Goal: Task Accomplishment & Management: Manage account settings

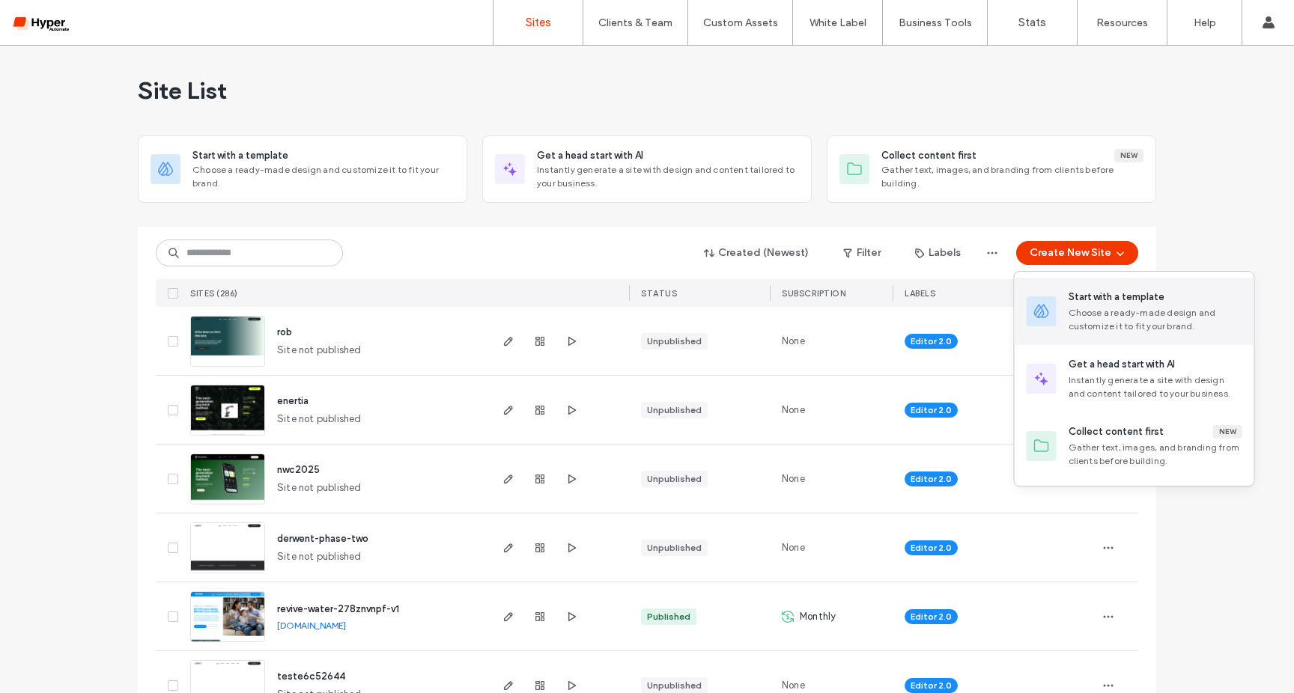
click at [1125, 315] on div "Choose a ready-made design and customize it to fit your brand." at bounding box center [1156, 319] width 174 height 27
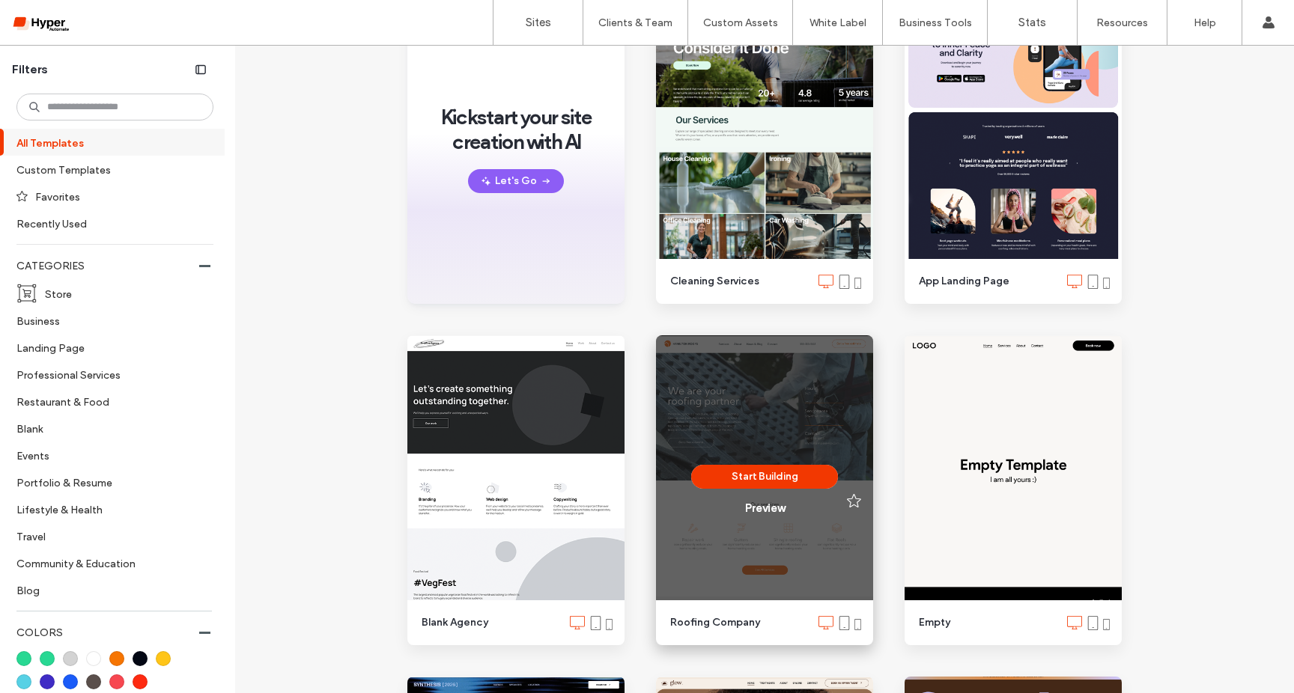
scroll to position [503, 0]
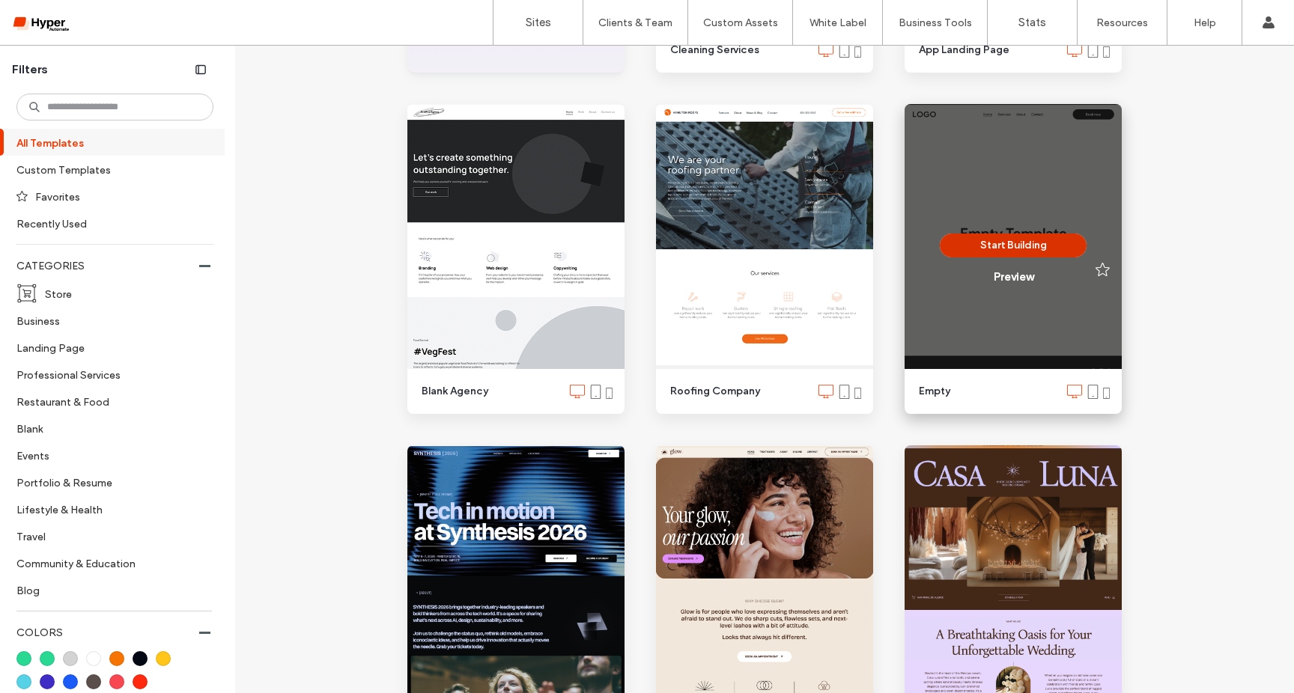
click at [1018, 246] on button "Start Building" at bounding box center [1013, 246] width 147 height 24
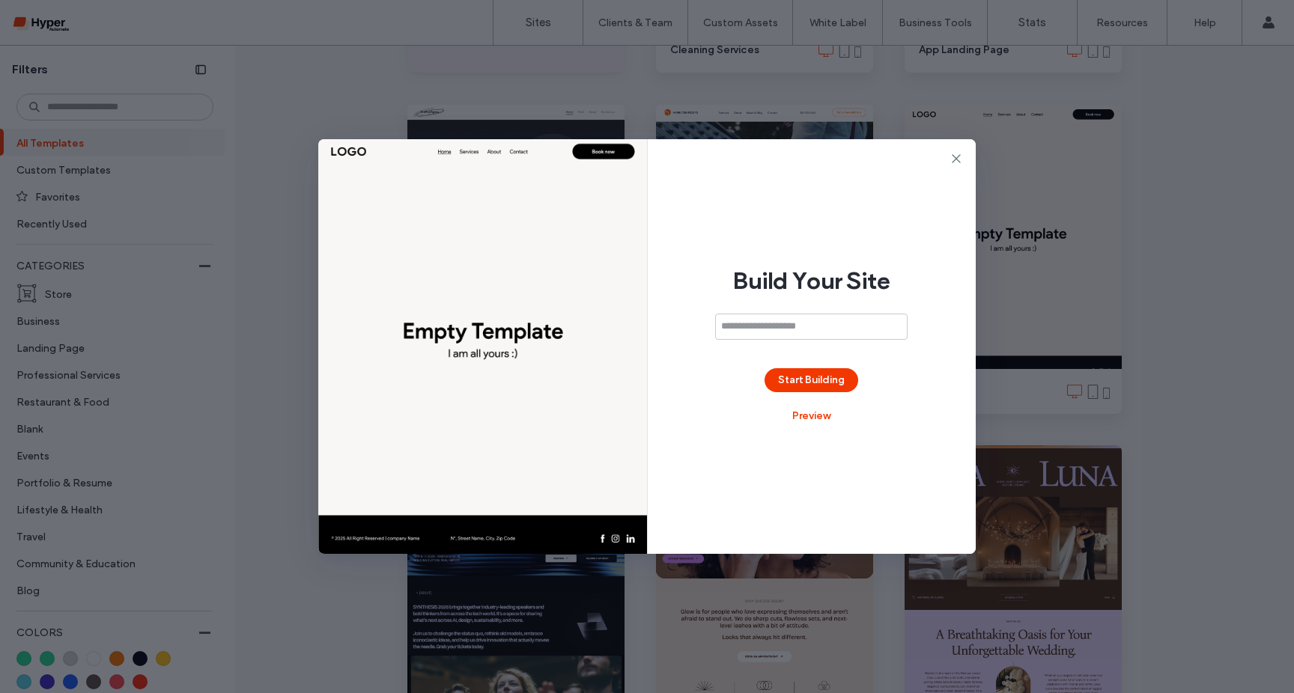
click at [821, 316] on input at bounding box center [811, 327] width 192 height 26
type input "*"
type input "**********"
click at [832, 375] on button "Start Building" at bounding box center [812, 380] width 94 height 24
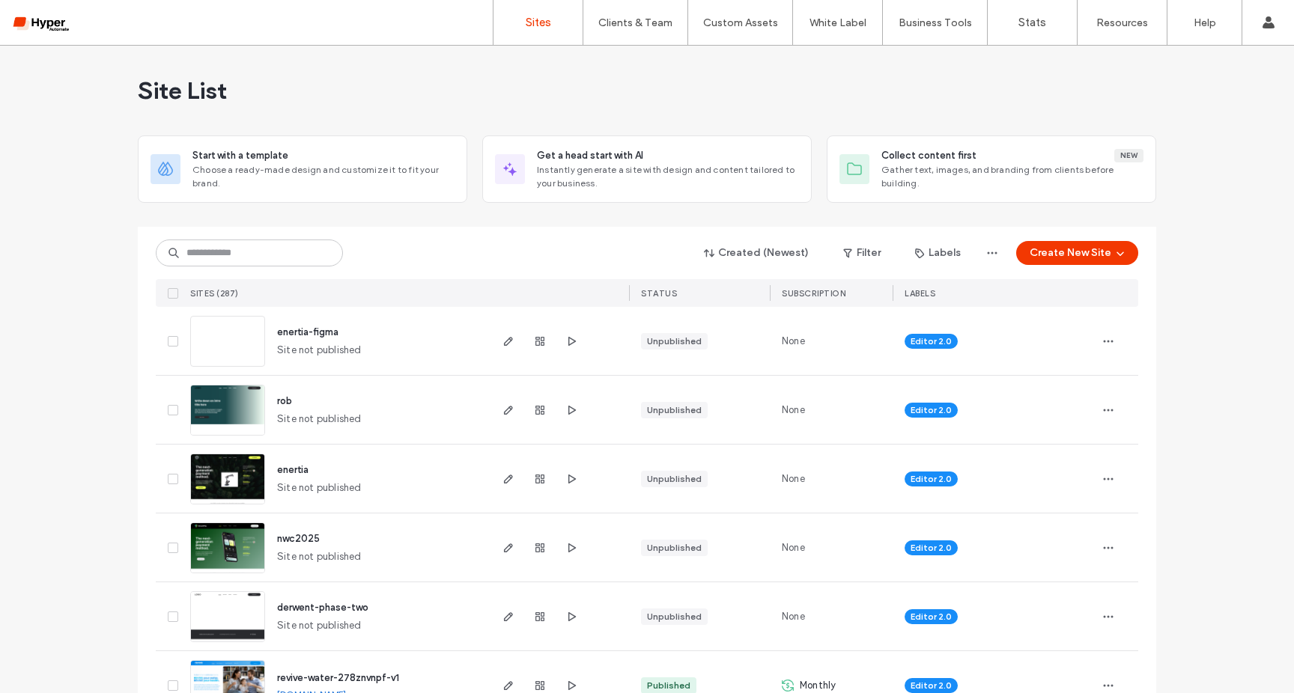
click at [693, 57] on link "Client Management" at bounding box center [667, 61] width 145 height 31
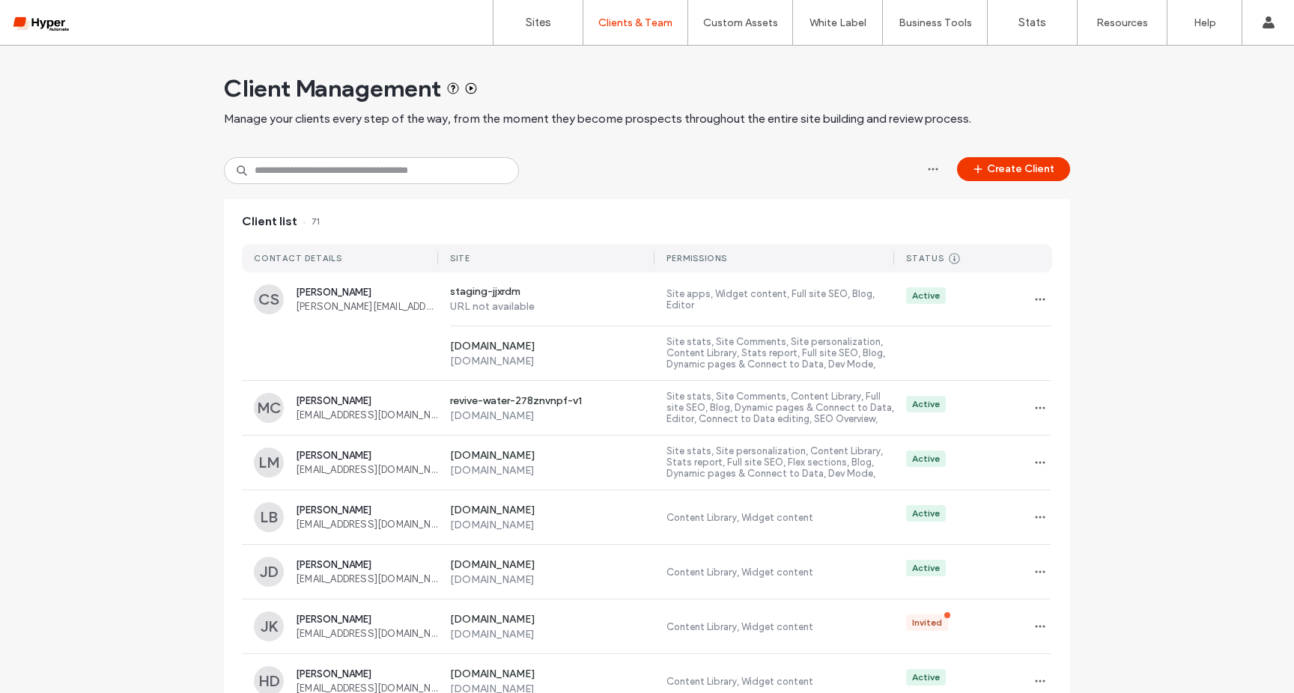
scroll to position [3, 0]
click at [368, 163] on input at bounding box center [371, 169] width 295 height 27
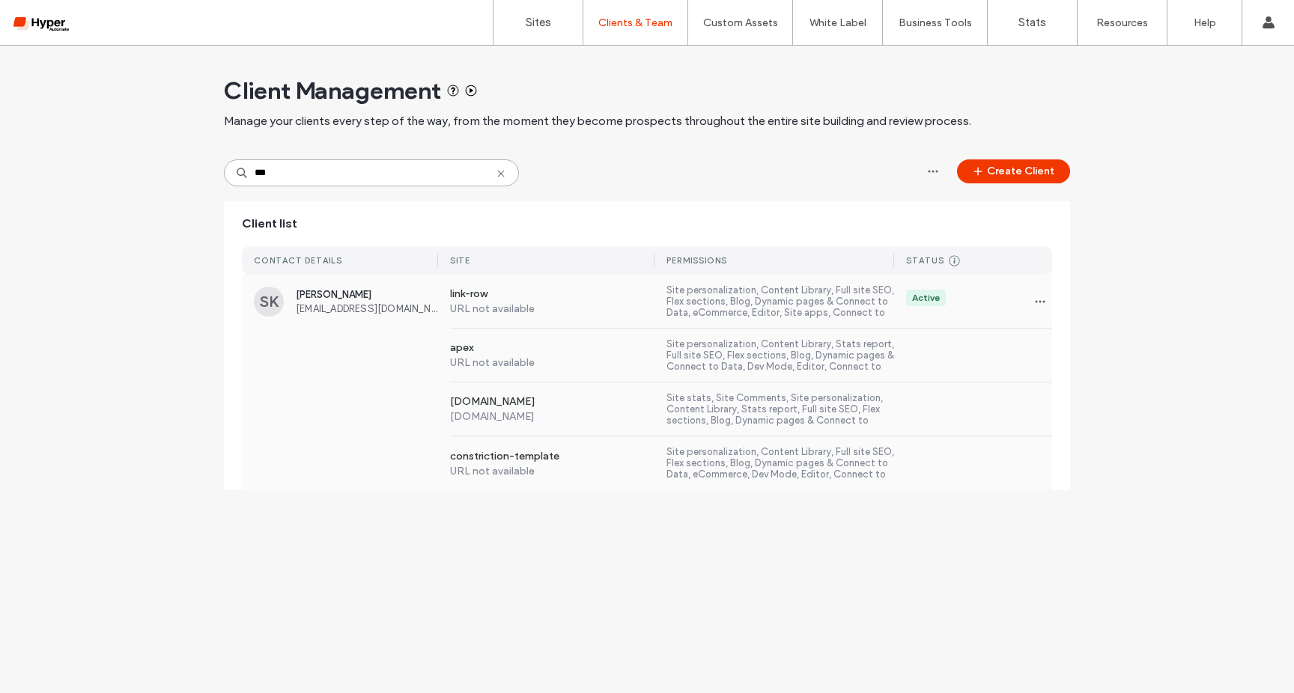
type input "***"
click at [337, 303] on div "Sudhir Kumar Ksudhir2@gmail.com" at bounding box center [367, 301] width 142 height 25
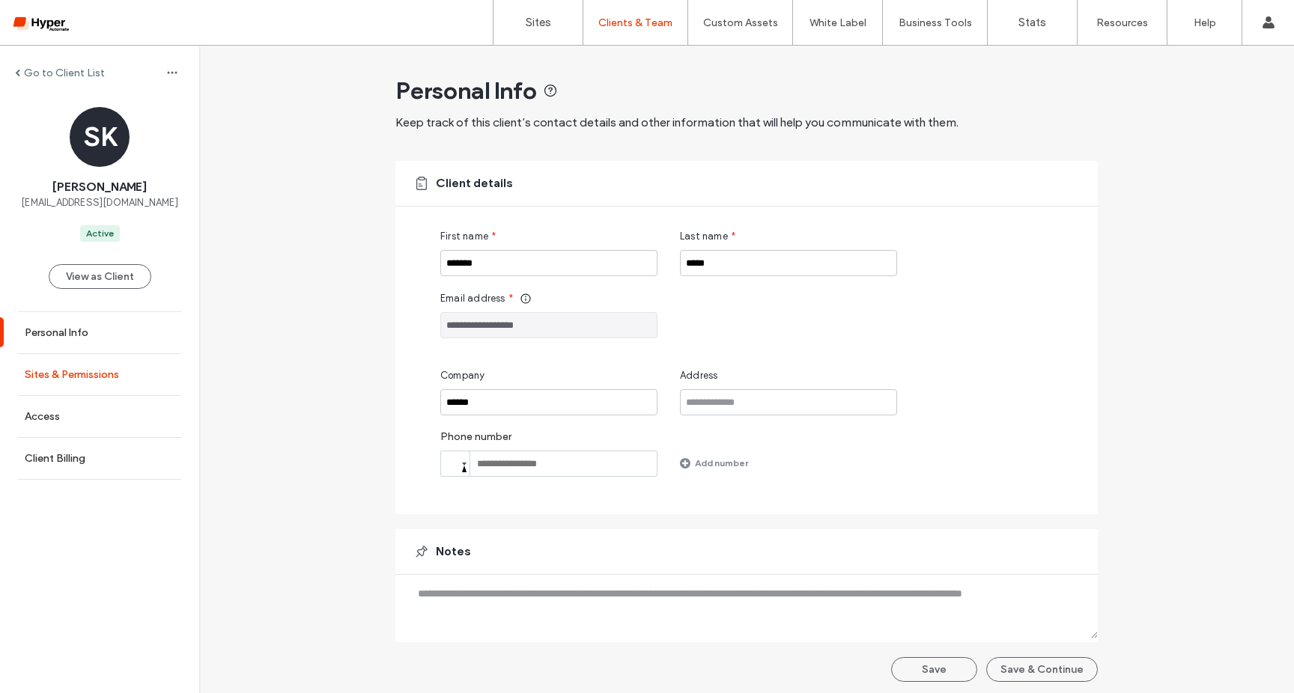
click at [109, 374] on label "Sites & Permissions" at bounding box center [72, 374] width 94 height 13
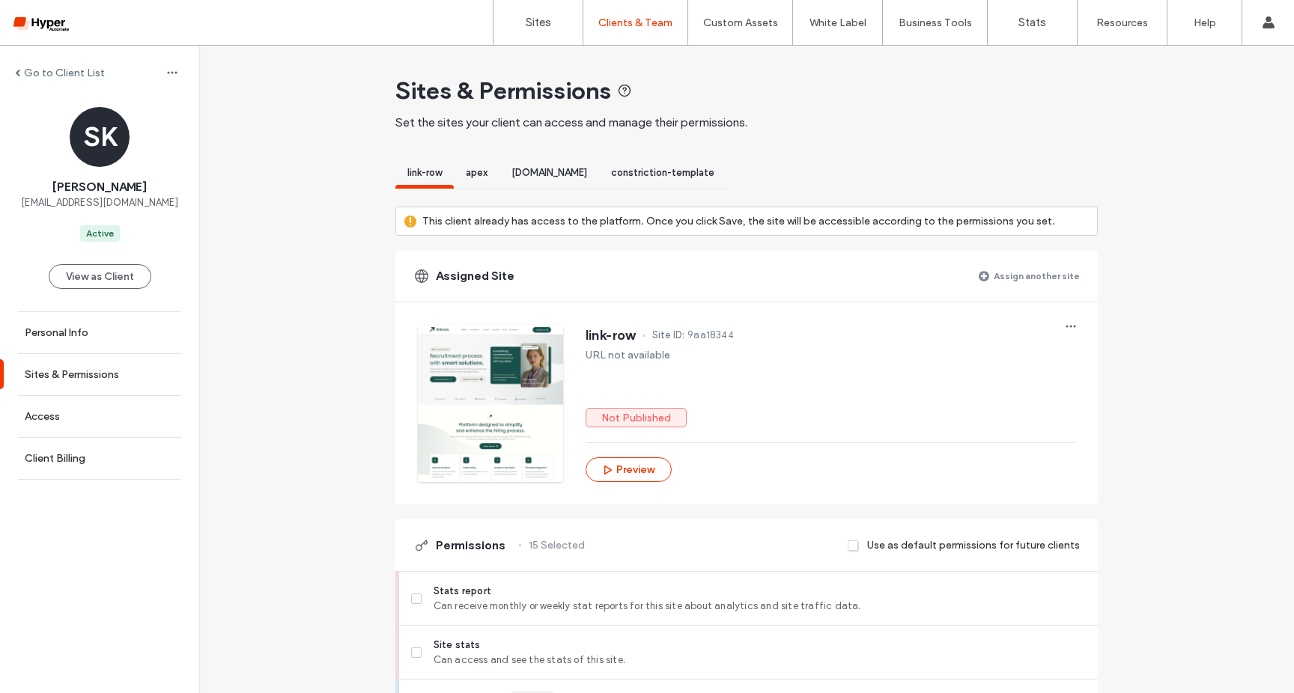
click at [1011, 272] on label "Assign another site" at bounding box center [1037, 276] width 86 height 26
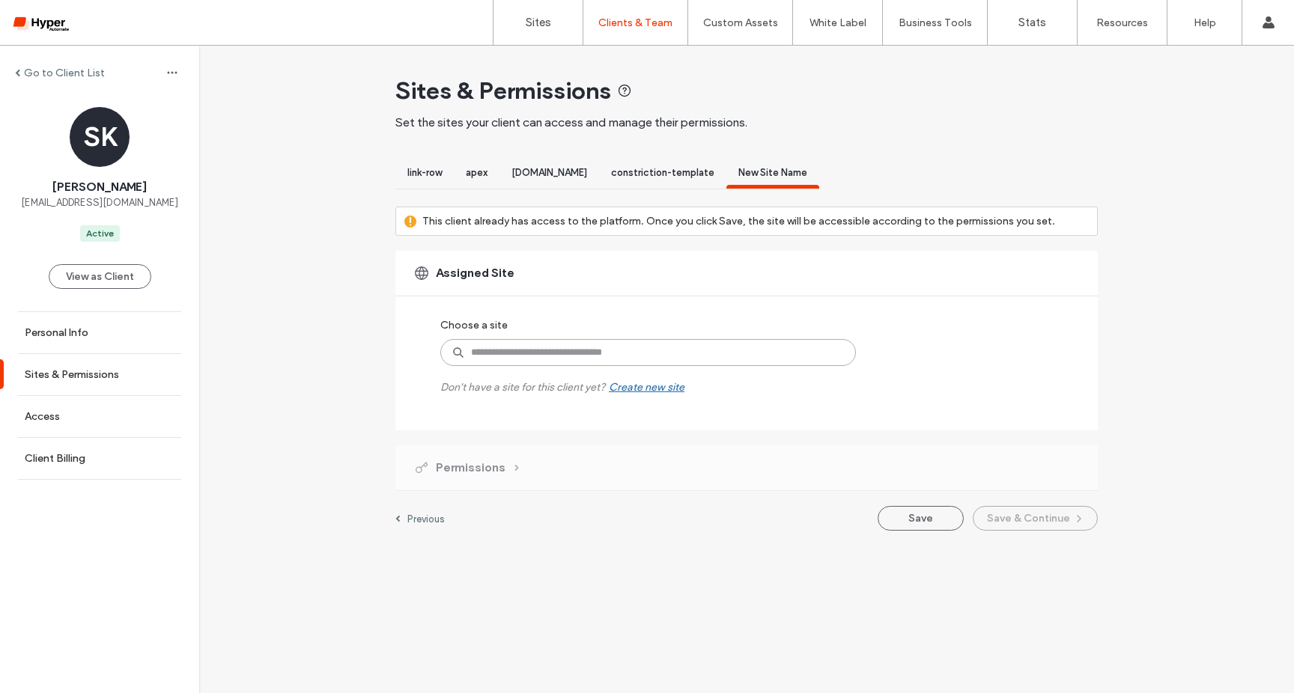
click at [596, 353] on input at bounding box center [648, 352] width 416 height 27
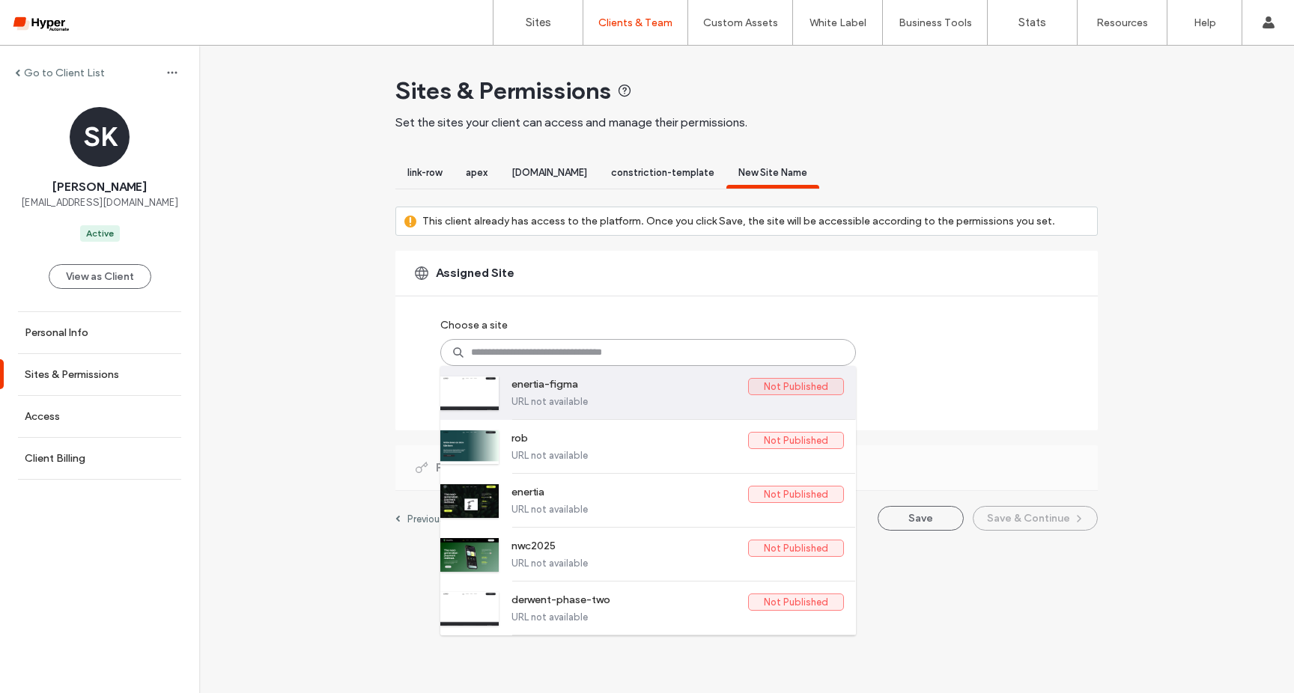
click at [586, 392] on label "enertia-figma" at bounding box center [629, 387] width 237 height 18
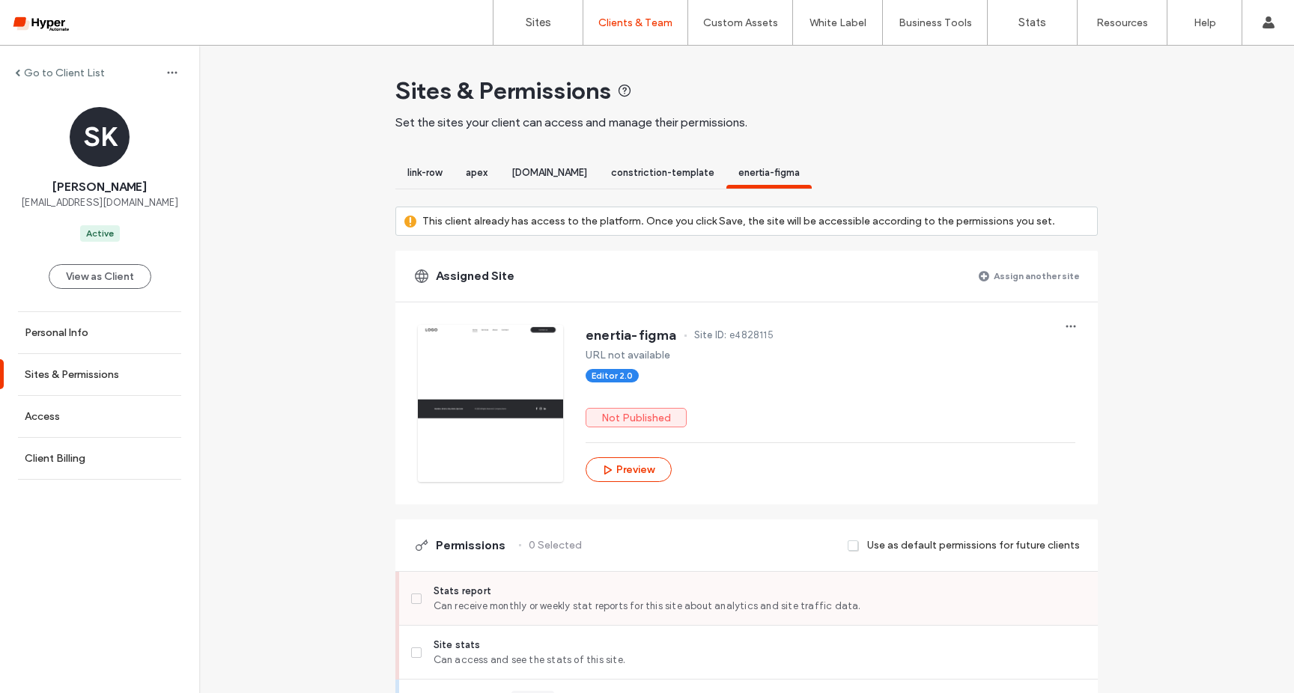
scroll to position [244, 0]
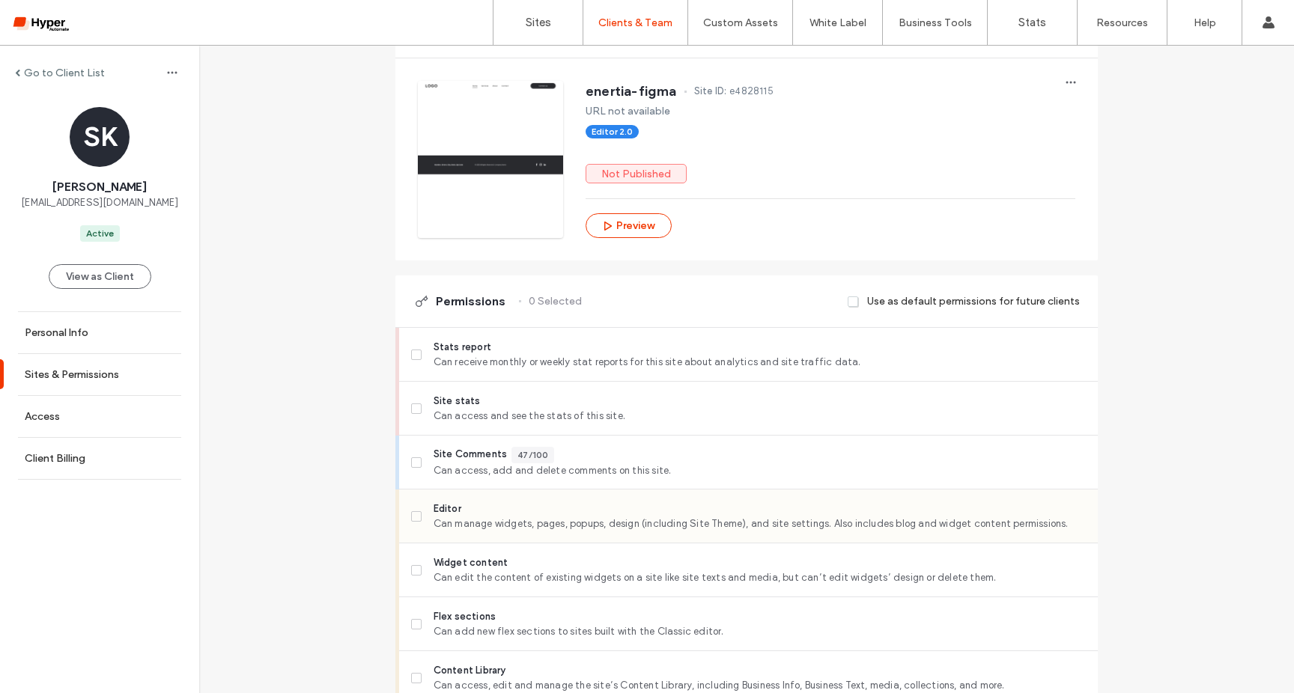
click at [472, 520] on span "Can manage widgets, pages, popups, design (including Site Theme), and site sett…" at bounding box center [760, 524] width 652 height 15
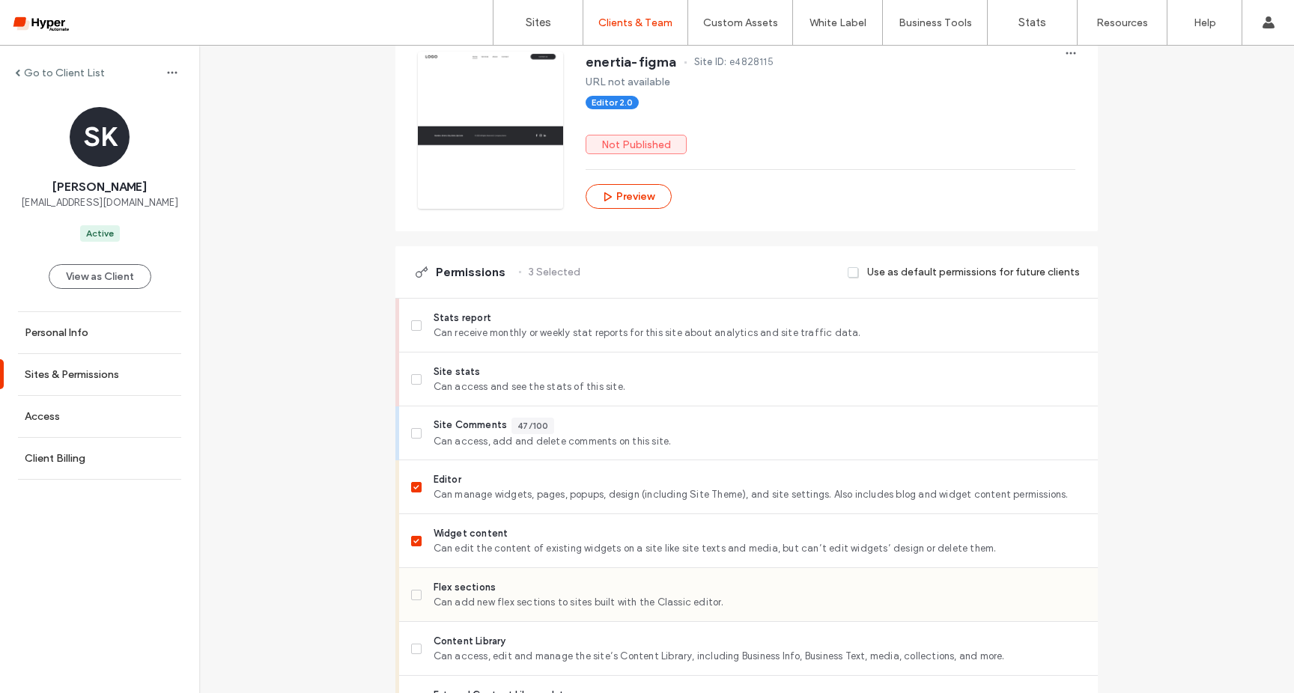
drag, startPoint x: 490, startPoint y: 592, endPoint x: 487, endPoint y: 583, distance: 9.5
click at [490, 590] on span "Flex sections" at bounding box center [760, 587] width 652 height 15
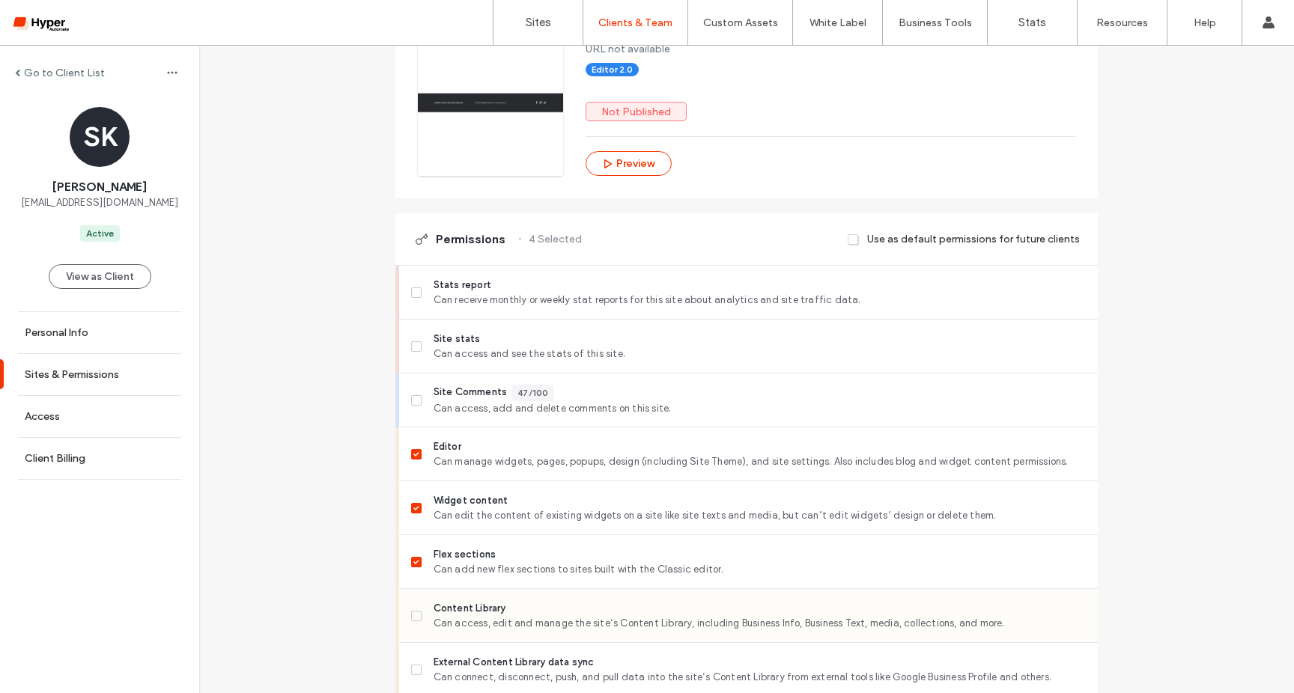
click at [494, 611] on span "Content Library" at bounding box center [760, 608] width 652 height 15
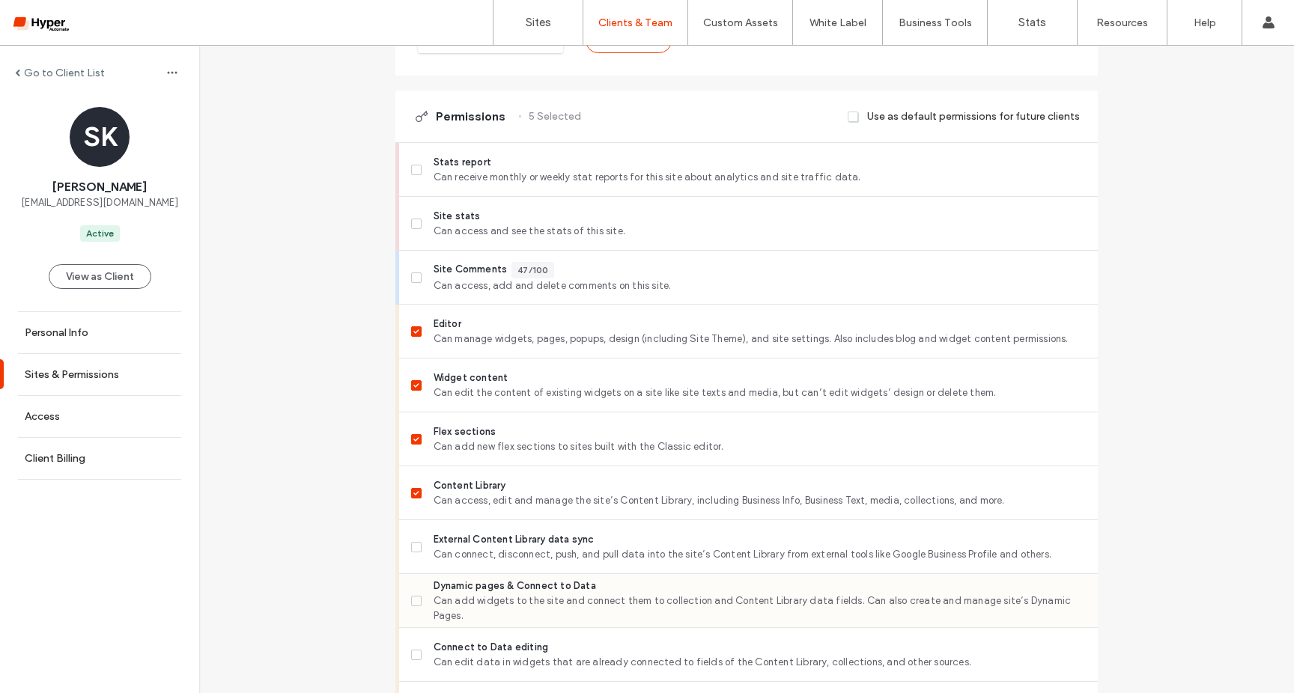
scroll to position [445, 0]
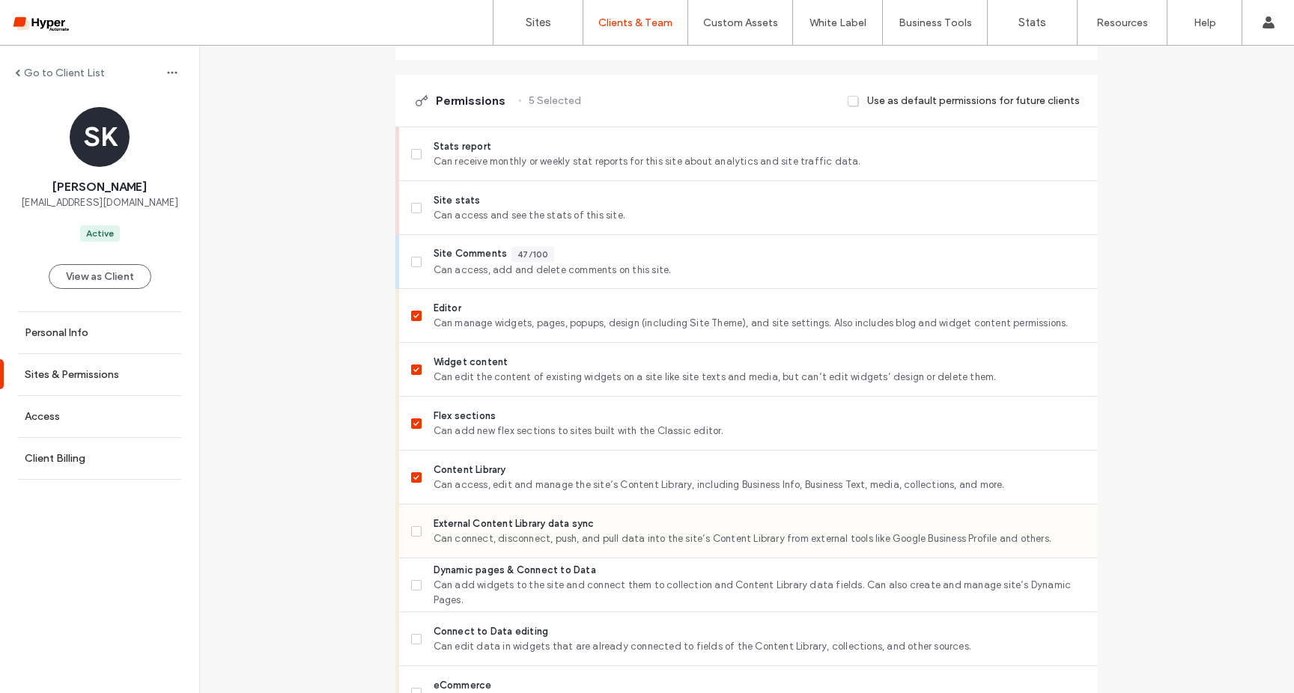
drag, startPoint x: 479, startPoint y: 532, endPoint x: 483, endPoint y: 568, distance: 36.1
click at [479, 532] on span "Can connect, disconnect, push, and pull data into the site’s Content Library fr…" at bounding box center [760, 539] width 652 height 15
click at [474, 539] on span "Can connect, disconnect, push, and pull data into the site’s Content Library fr…" at bounding box center [760, 539] width 652 height 15
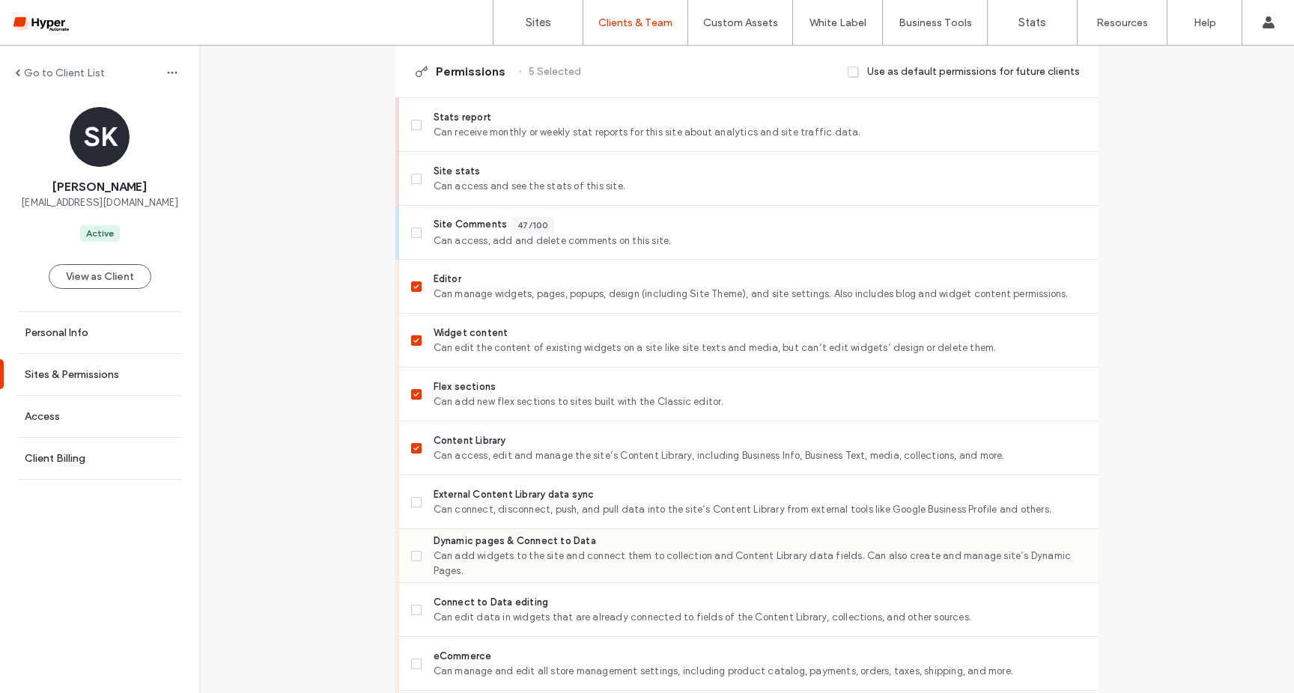
click at [468, 549] on span "Dynamic pages & Connect to Data" at bounding box center [760, 541] width 652 height 15
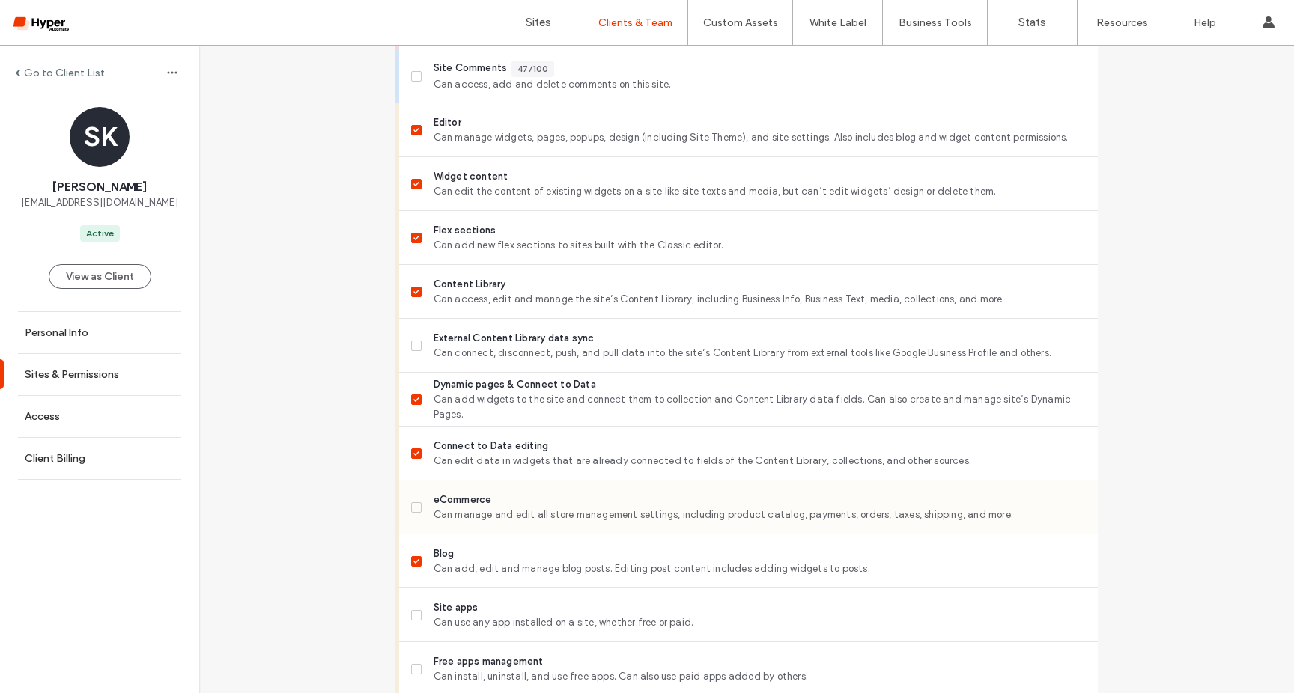
click at [473, 501] on span "eCommerce" at bounding box center [760, 500] width 652 height 15
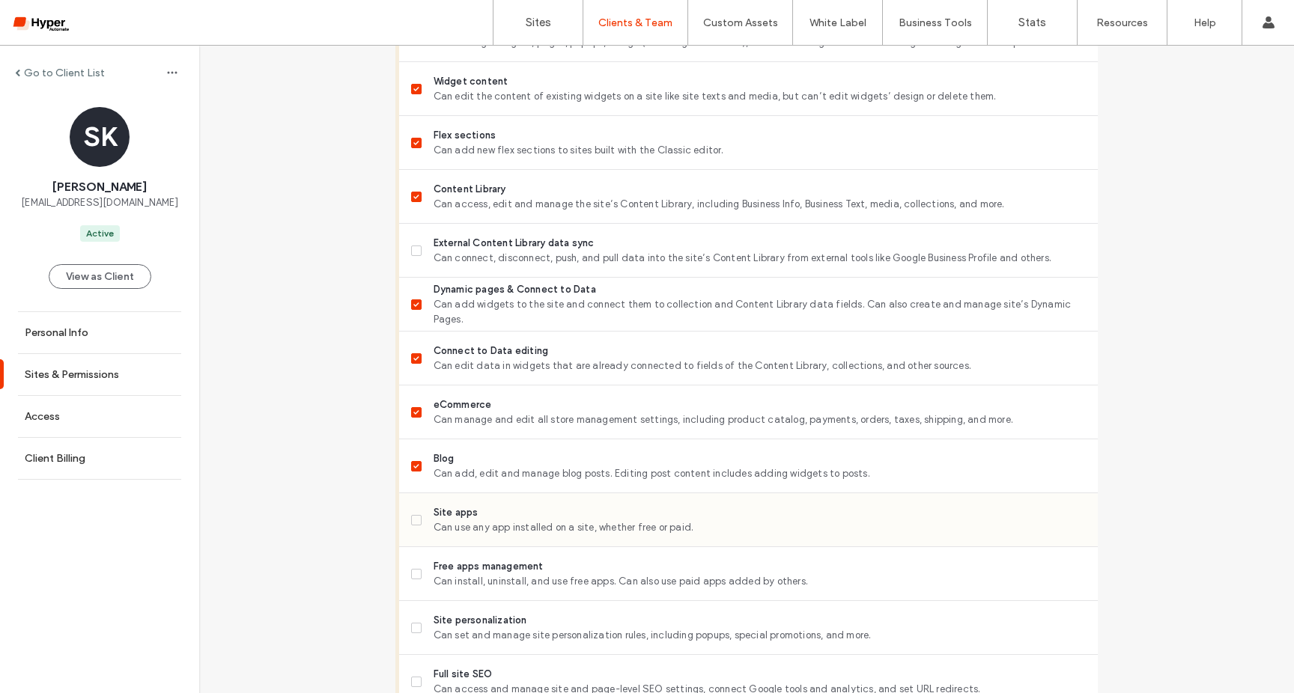
scroll to position [762, 0]
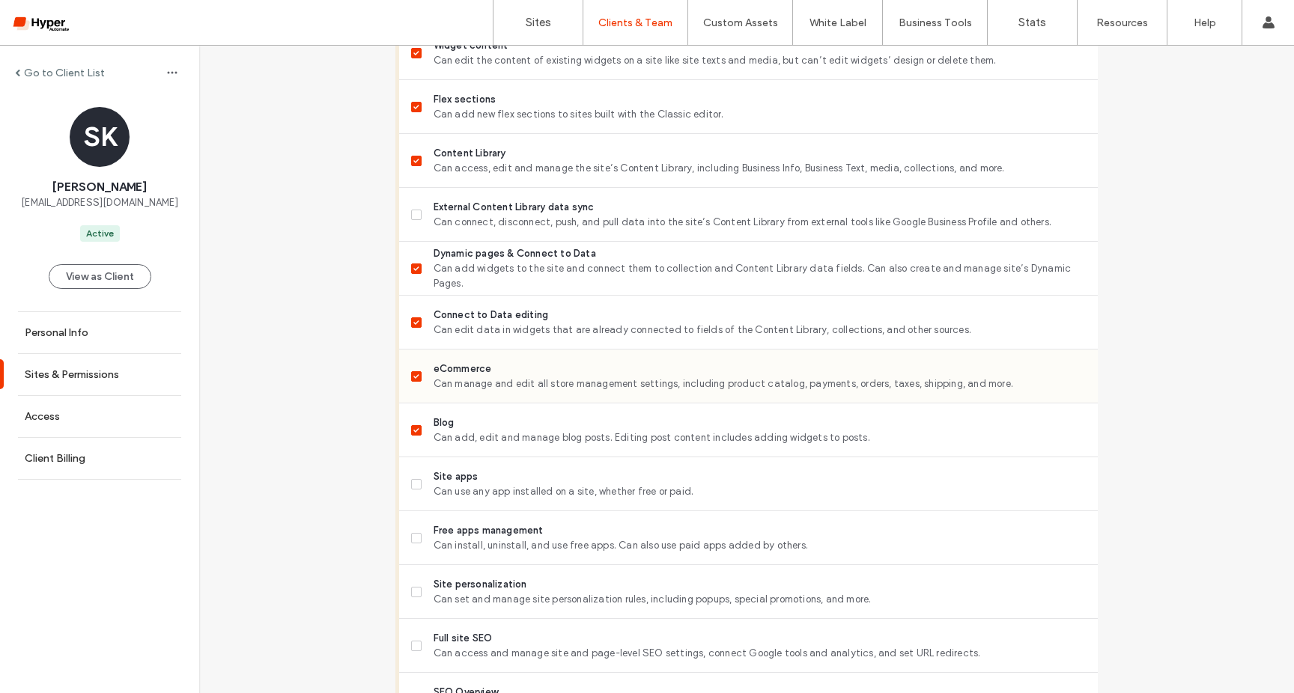
click at [449, 371] on span "eCommerce" at bounding box center [760, 369] width 652 height 15
click at [472, 490] on span "Can use any app installed on a site, whether free or paid." at bounding box center [760, 491] width 652 height 15
click at [465, 481] on span "Site apps" at bounding box center [760, 476] width 652 height 15
click at [484, 546] on span "Can install, uninstall, and use free apps. Can also use paid apps added by othe…" at bounding box center [760, 545] width 652 height 15
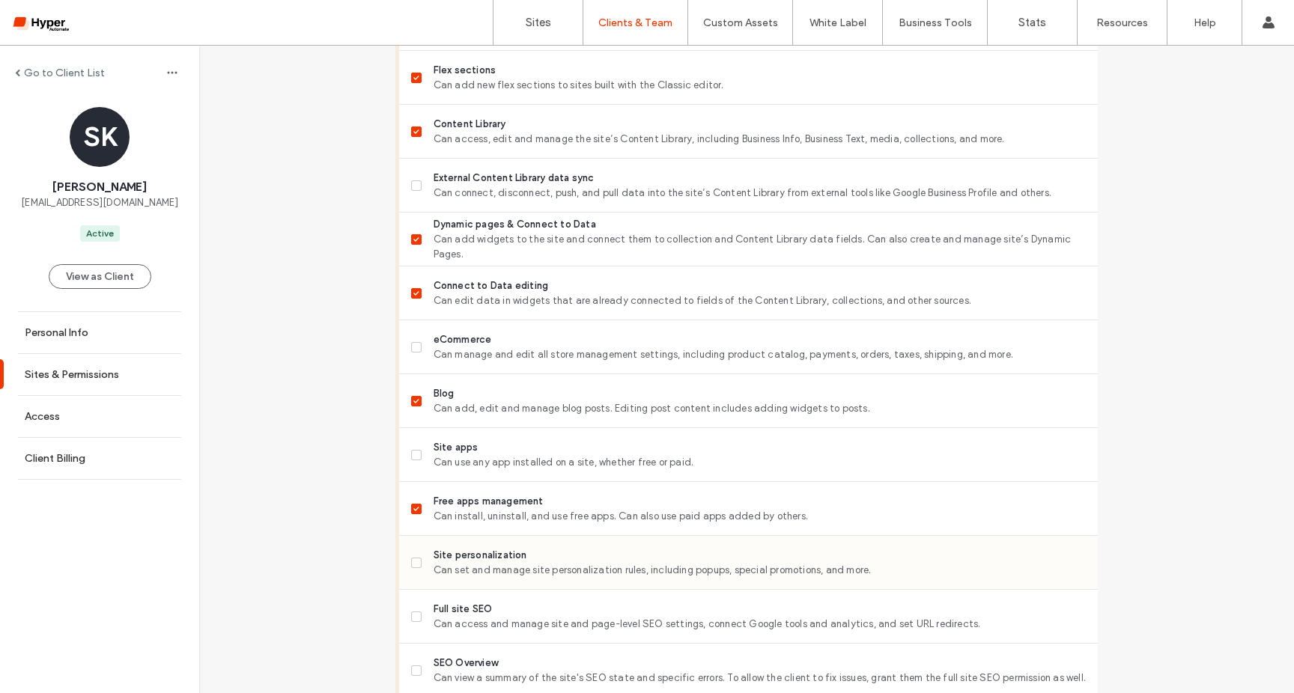
click at [481, 564] on span "Can set and manage site personalization rules, including popups, special promot…" at bounding box center [760, 570] width 652 height 15
click at [476, 616] on div "Full site SEO Can access and manage site and page-level SEO settings, connect G…" at bounding box center [760, 617] width 652 height 30
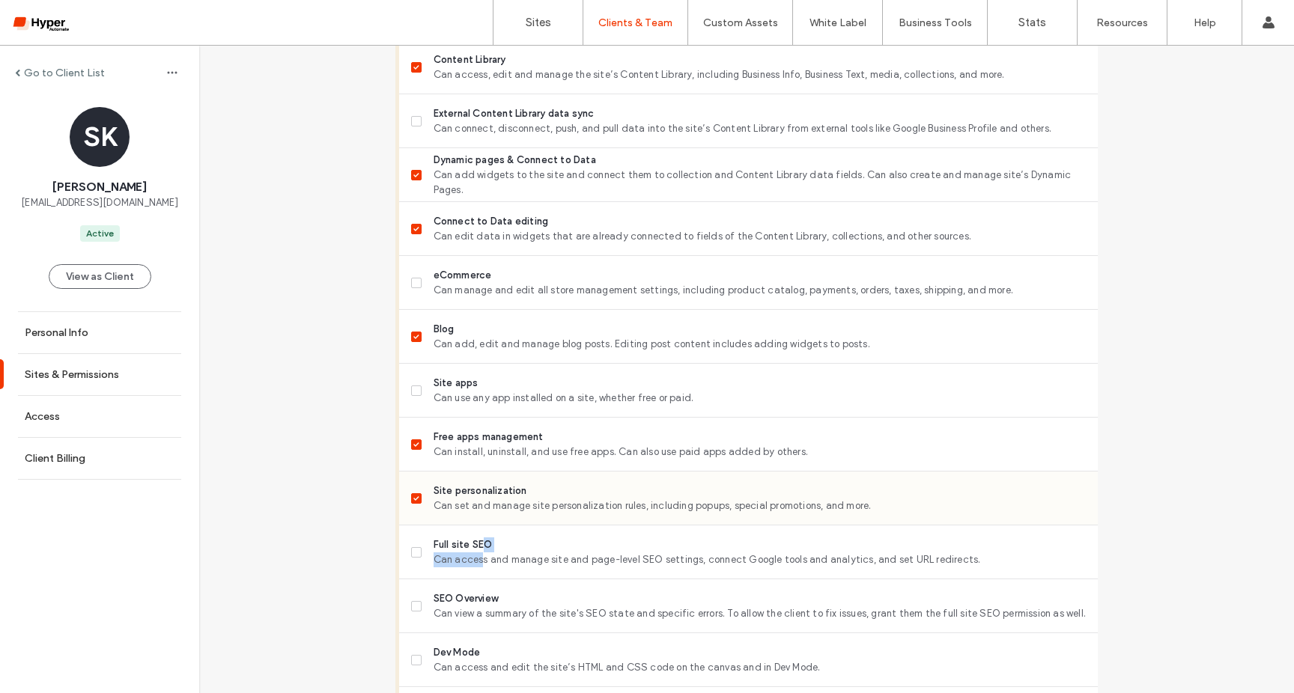
scroll to position [929, 0]
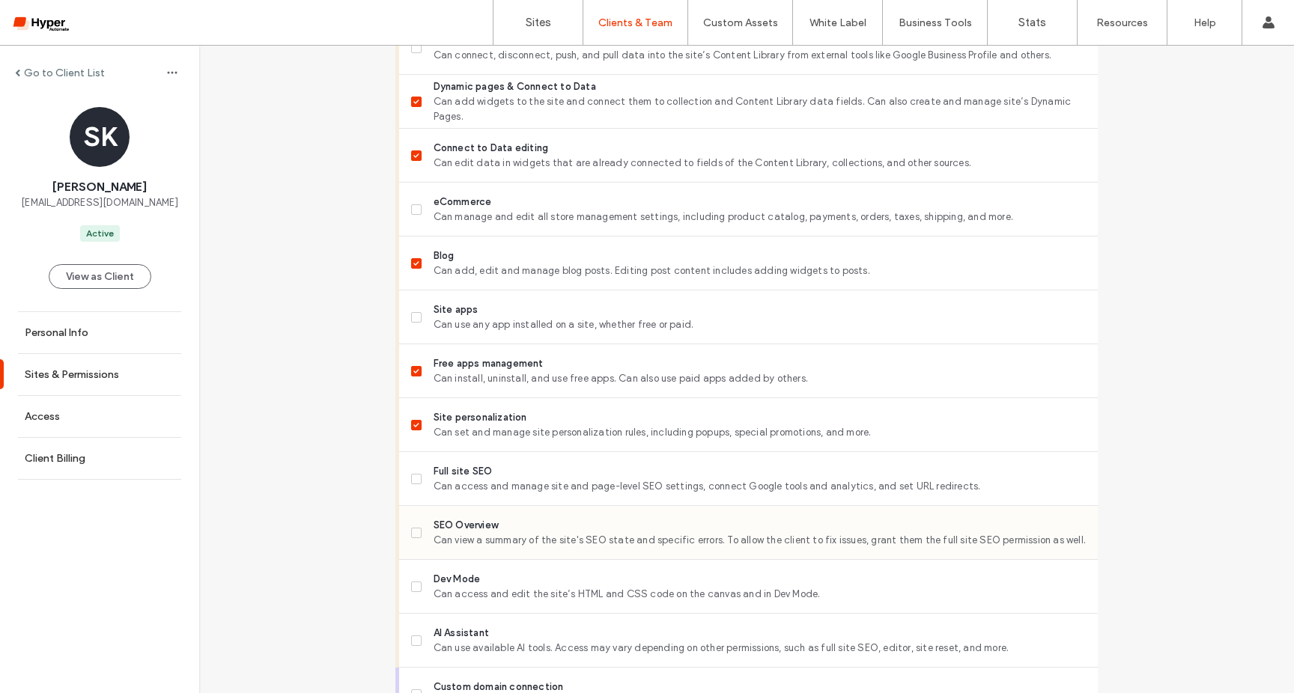
click at [462, 545] on span "Can view a summary of the site's SEO state and specific errors. To allow the cl…" at bounding box center [760, 540] width 652 height 15
click at [440, 478] on span "Full site SEO" at bounding box center [760, 471] width 652 height 15
click at [460, 597] on span "Can access and edit the site’s HTML and CSS code on the canvas and in Dev Mode." at bounding box center [760, 594] width 652 height 15
drag, startPoint x: 469, startPoint y: 630, endPoint x: 467, endPoint y: 615, distance: 15.1
click at [469, 630] on span "AI Assistant" at bounding box center [760, 633] width 652 height 15
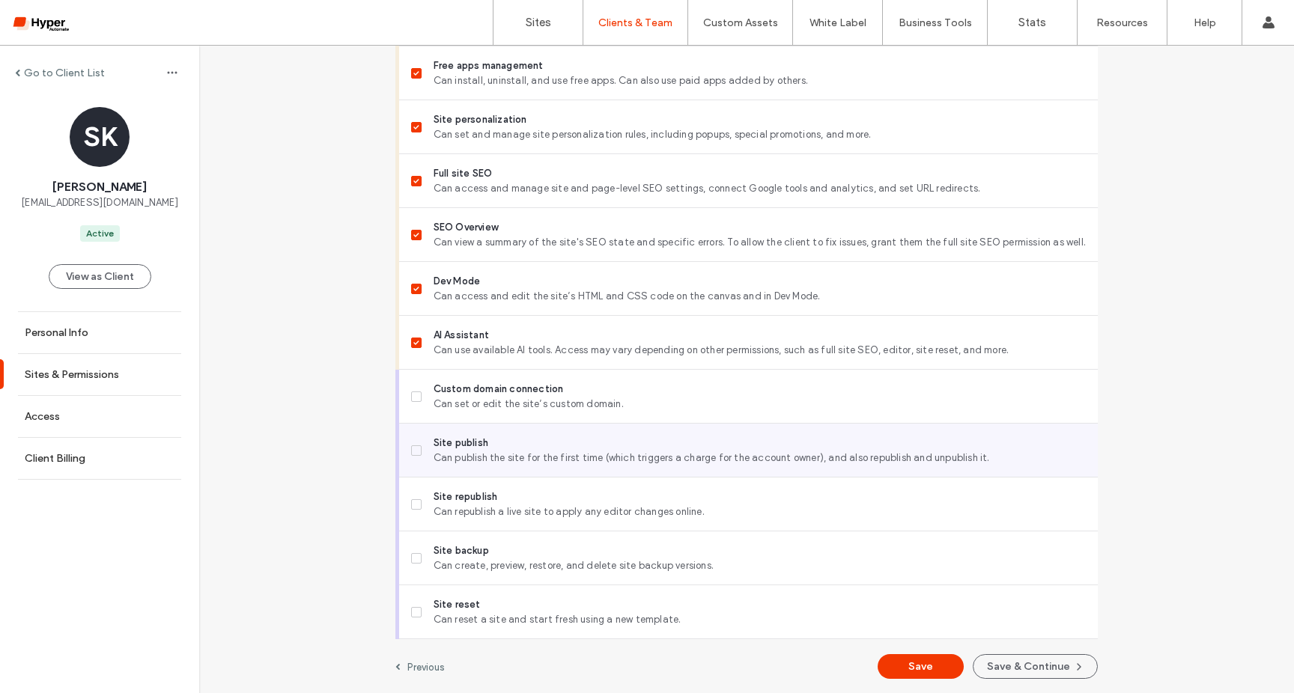
scroll to position [1227, 0]
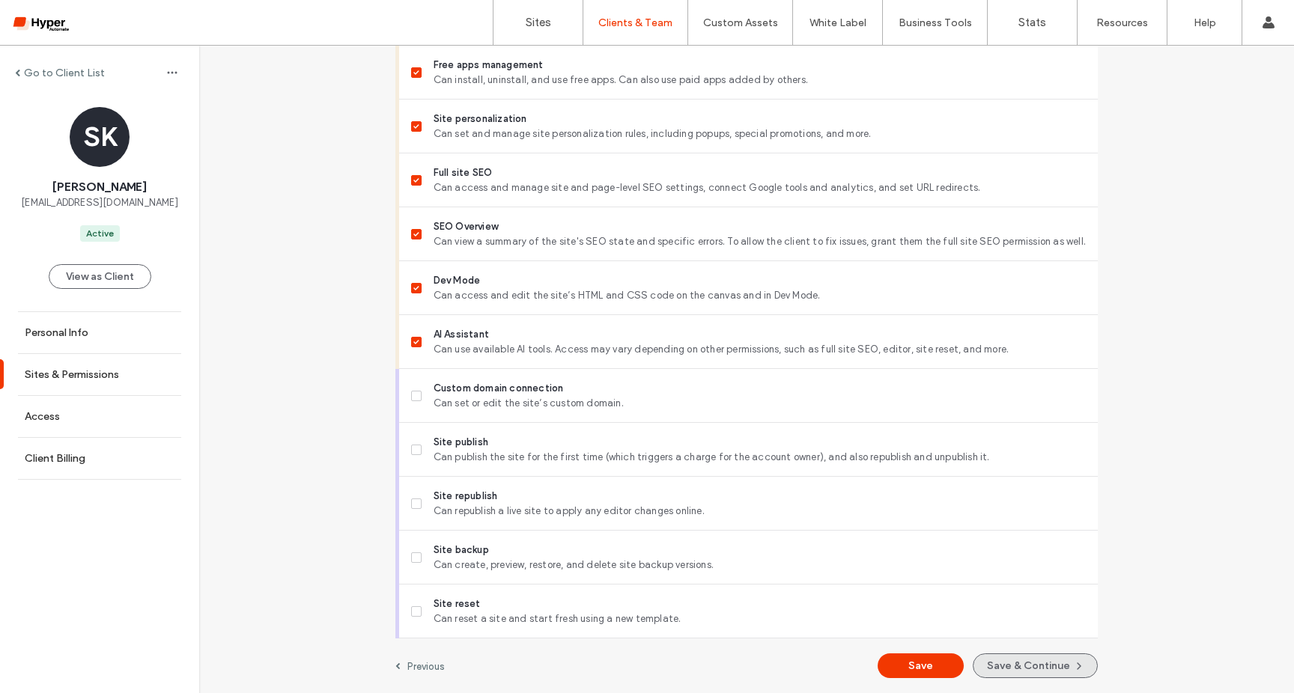
click at [1013, 667] on button "Save & Continue" at bounding box center [1035, 666] width 125 height 25
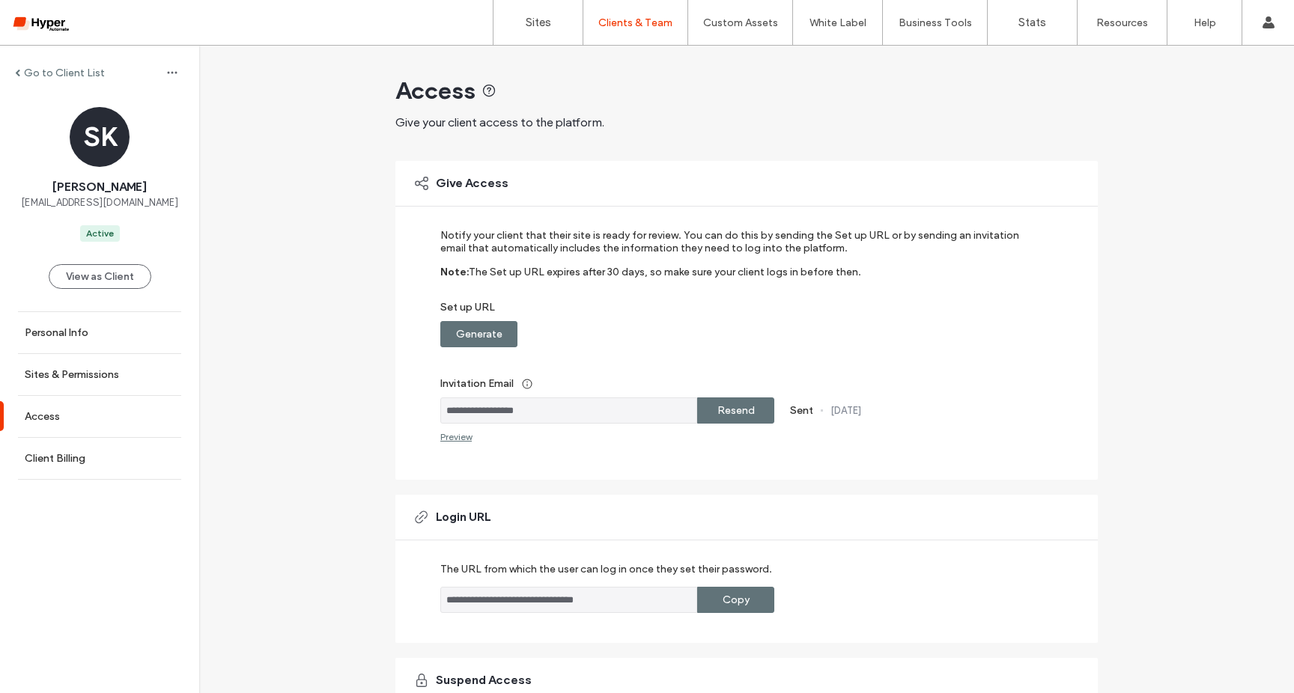
click at [484, 324] on label "Generate" at bounding box center [479, 334] width 46 height 28
click at [720, 404] on label "Resend" at bounding box center [735, 411] width 37 height 28
click at [532, 17] on label "Sites" at bounding box center [538, 22] width 25 height 13
